Goal: Navigation & Orientation: Find specific page/section

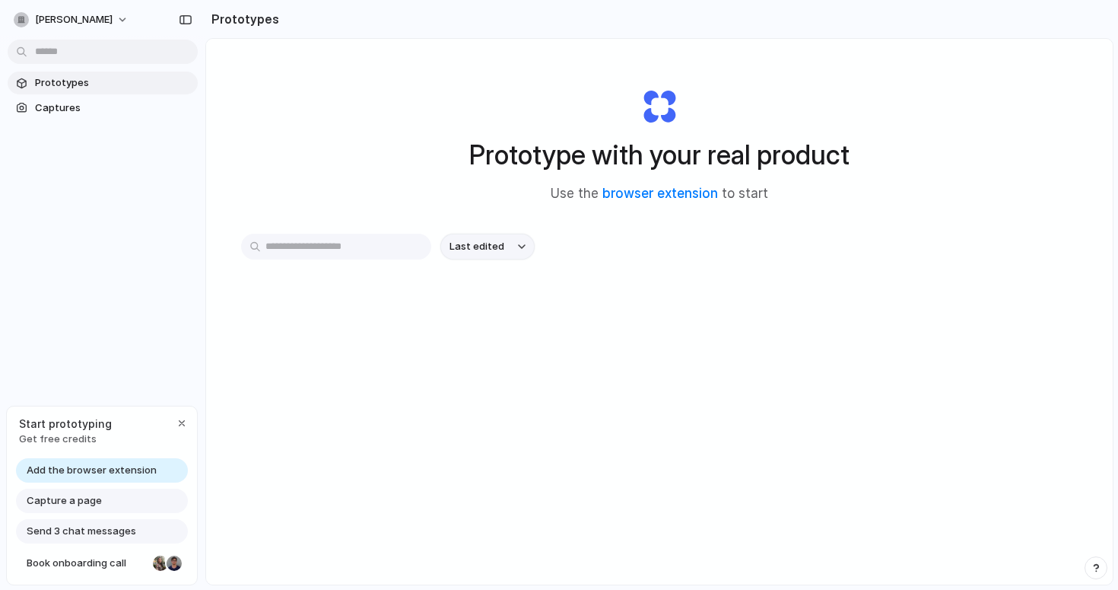
click at [514, 259] on button "Last edited" at bounding box center [488, 247] width 94 height 26
click at [514, 259] on div "Last edited Last created Alphabetical" at bounding box center [559, 295] width 1118 height 590
click at [154, 501] on div "Capture a page" at bounding box center [102, 500] width 172 height 24
click at [60, 505] on span "Capture a page" at bounding box center [64, 500] width 75 height 15
click at [75, 502] on span "Capture a page" at bounding box center [64, 500] width 75 height 15
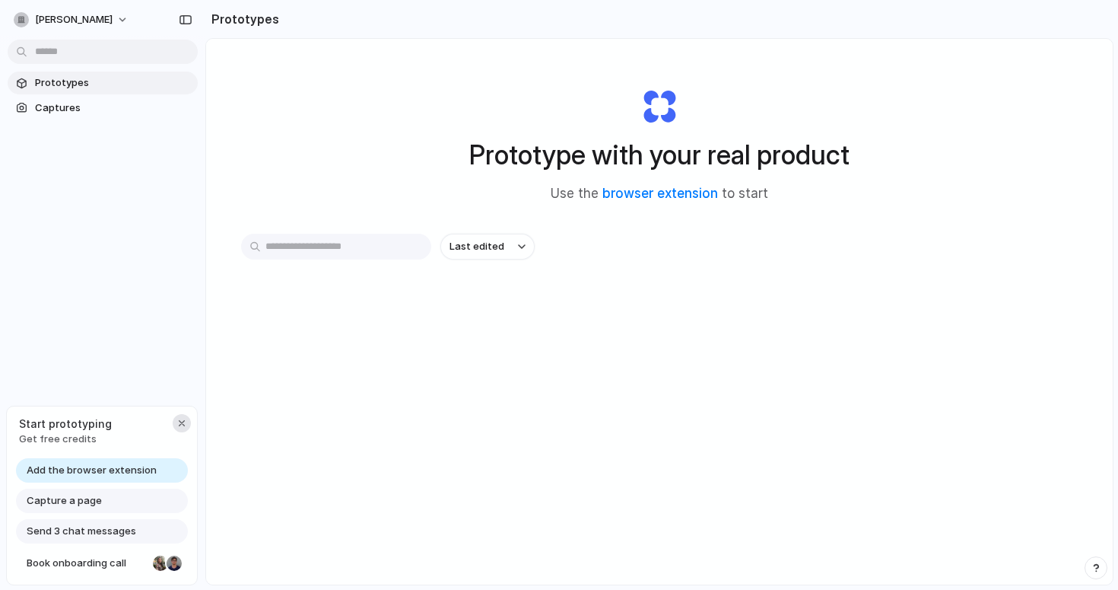
click at [178, 422] on div "button" at bounding box center [182, 423] width 12 height 12
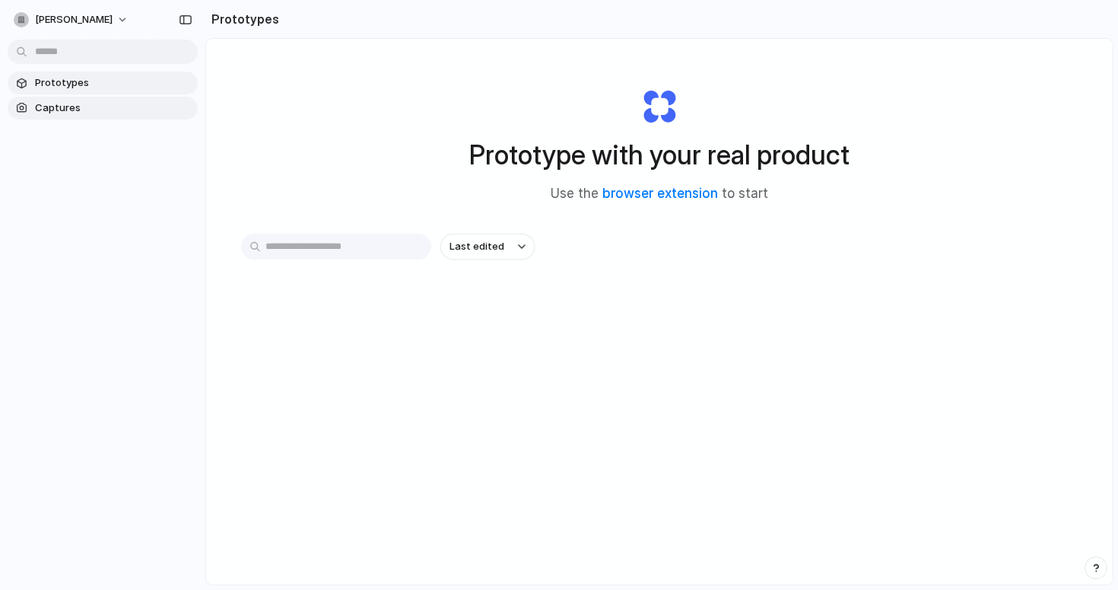
click at [57, 113] on span "Captures" at bounding box center [113, 107] width 157 height 15
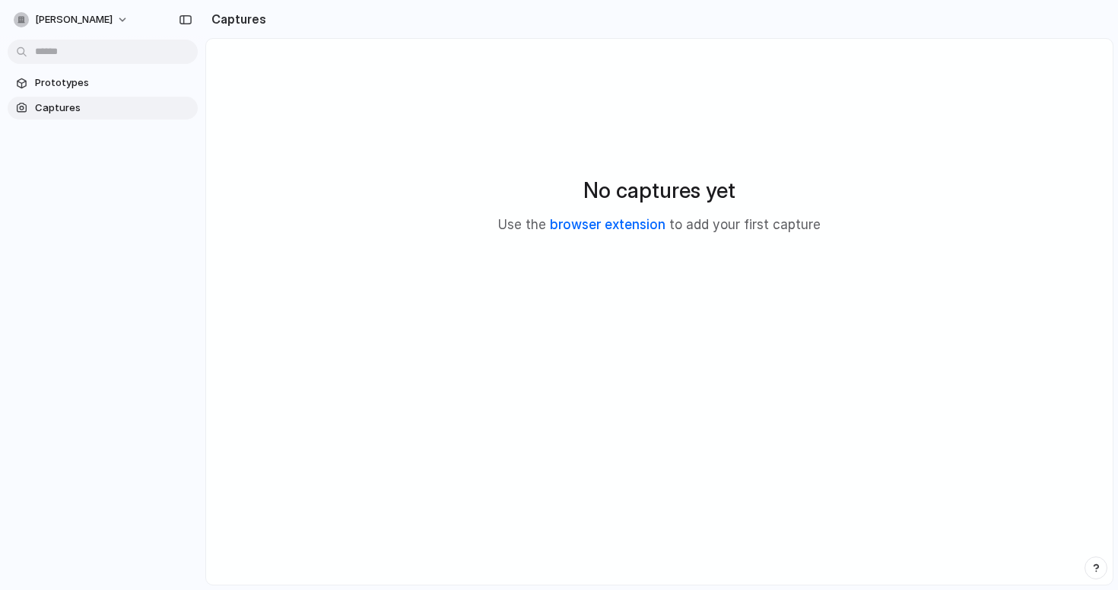
click at [666, 221] on link "browser extension" at bounding box center [608, 224] width 116 height 15
